Goal: Task Accomplishment & Management: Complete application form

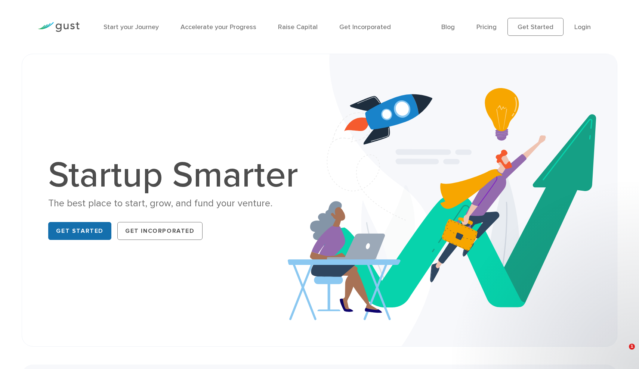
click at [92, 235] on link "Get Started" at bounding box center [79, 231] width 63 height 18
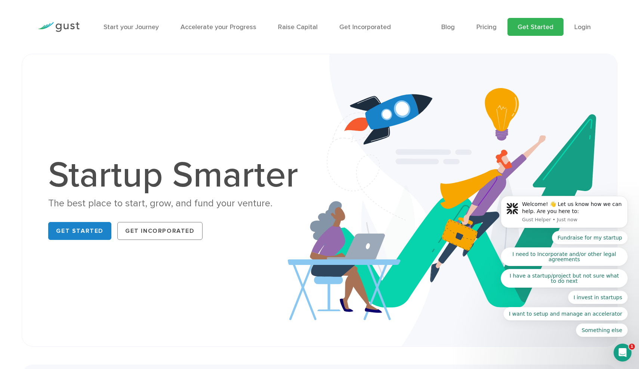
click at [550, 25] on link "Get Started" at bounding box center [535, 27] width 56 height 18
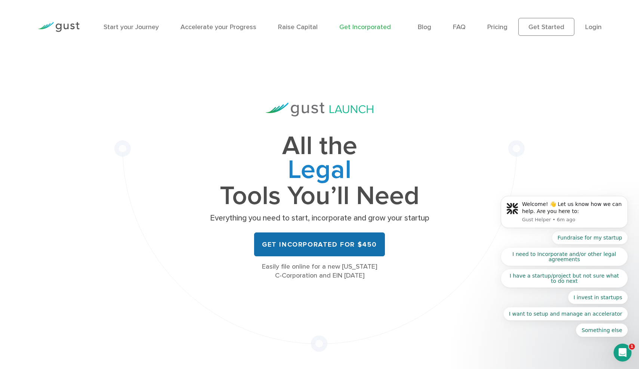
click at [373, 241] on link "Get Incorporated for $450" at bounding box center [319, 245] width 131 height 24
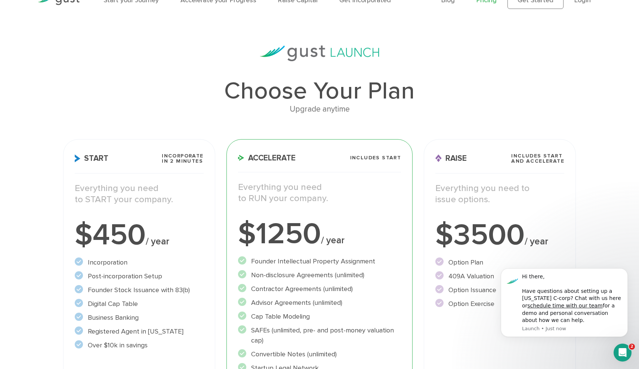
scroll to position [28, 0]
click at [185, 215] on div "Start Incorporate in 2 Minutes Everything you need to START your company. $450 …" at bounding box center [139, 306] width 152 height 334
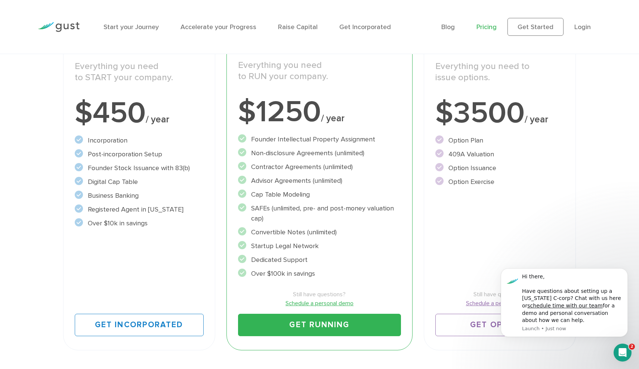
scroll to position [150, 0]
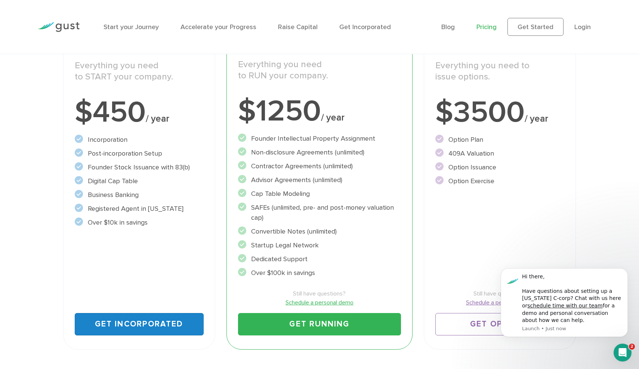
click at [169, 325] on link "Get Incorporated" at bounding box center [139, 324] width 129 height 22
